Goal: Task Accomplishment & Management: Manage account settings

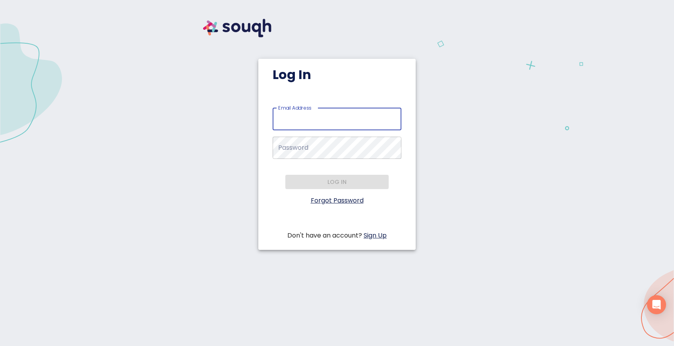
click at [331, 121] on input "Email Address   *" at bounding box center [337, 119] width 129 height 22
drag, startPoint x: 347, startPoint y: 118, endPoint x: 268, endPoint y: 115, distance: 78.8
click at [268, 115] on div "Email Address   * lena@troninc.com Email Address * Password   * Password * Log …" at bounding box center [336, 174] width 157 height 133
type input "info@troninc.com"
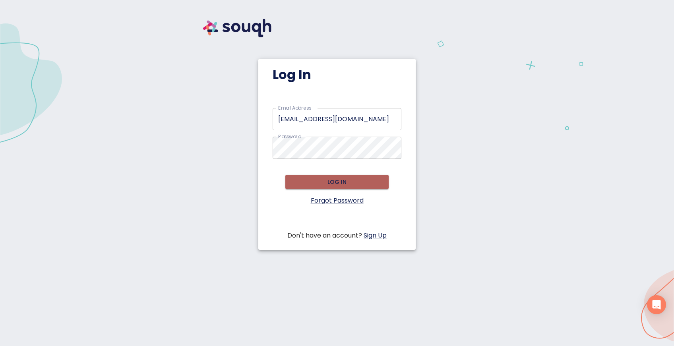
click at [334, 183] on span "Log in" at bounding box center [337, 182] width 91 height 10
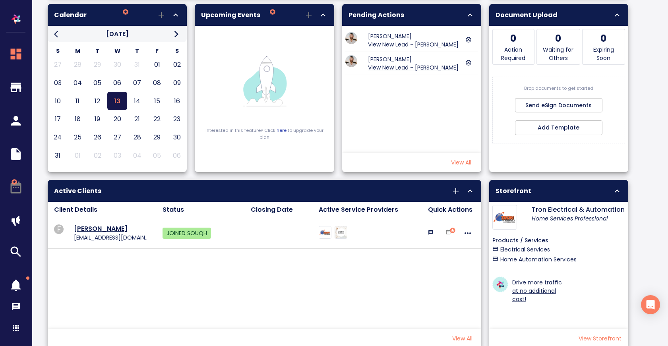
scroll to position [239, 0]
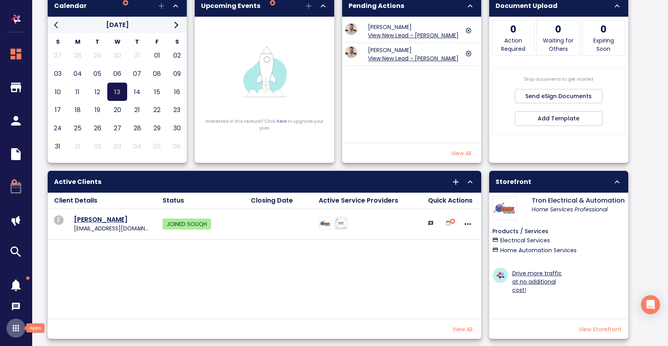
click at [14, 326] on icon "button" at bounding box center [16, 328] width 6 height 6
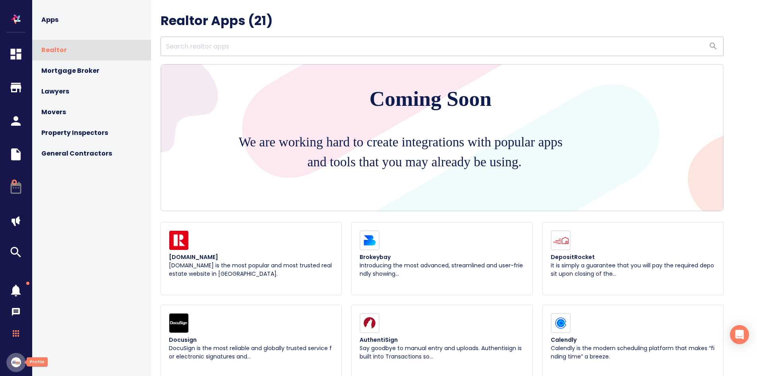
click at [16, 346] on img "button" at bounding box center [16, 362] width 10 height 10
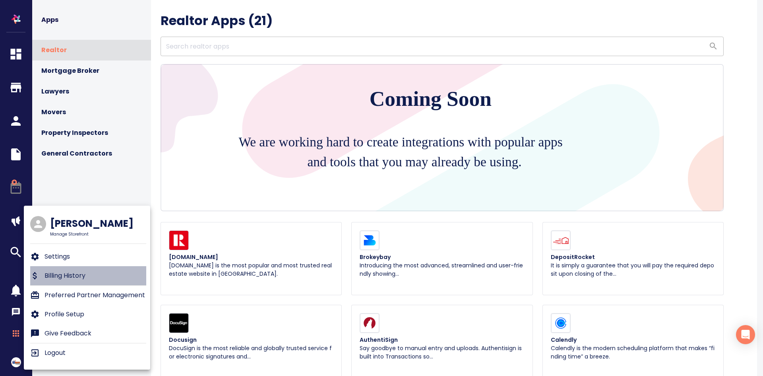
click at [78, 273] on p "Billing History" at bounding box center [65, 276] width 41 height 10
